Goal: Check status: Check status

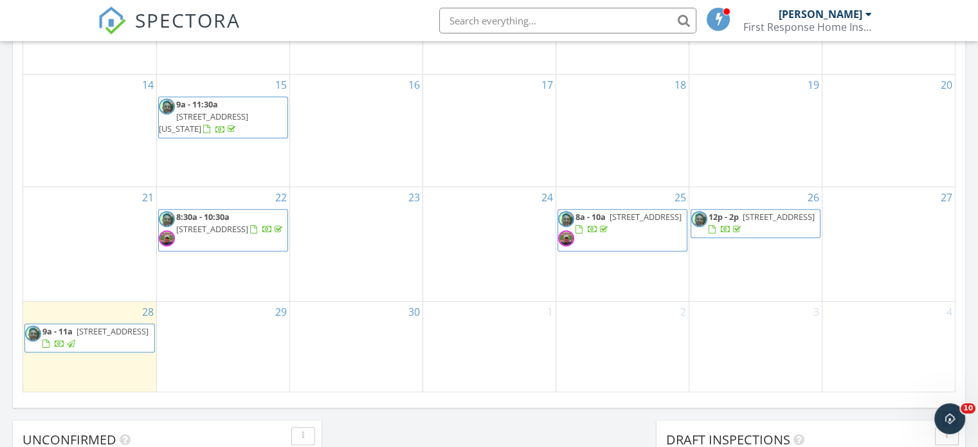
scroll to position [789, 0]
drag, startPoint x: 687, startPoint y: 224, endPoint x: 753, endPoint y: 212, distance: 66.6
click at [753, 212] on span "3270 70th Ave N, St. Petersburg 33702" at bounding box center [779, 216] width 72 height 12
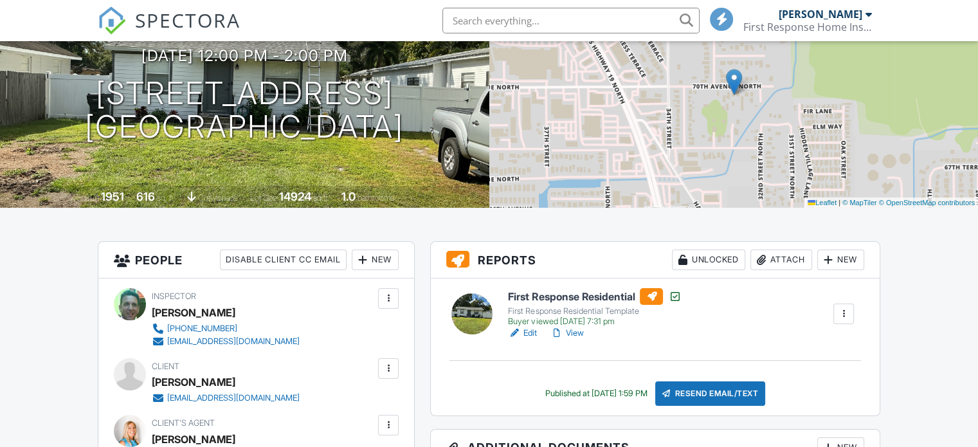
click at [581, 333] on link "View" at bounding box center [566, 333] width 33 height 13
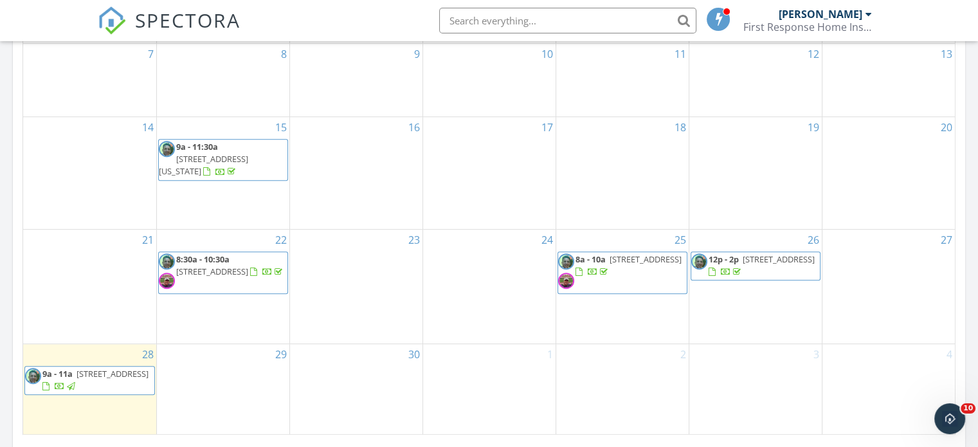
scroll to position [749, 0]
click at [734, 263] on span "12p - 2p [STREET_ADDRESS]" at bounding box center [755, 262] width 129 height 25
